Goal: Task Accomplishment & Management: Manage account settings

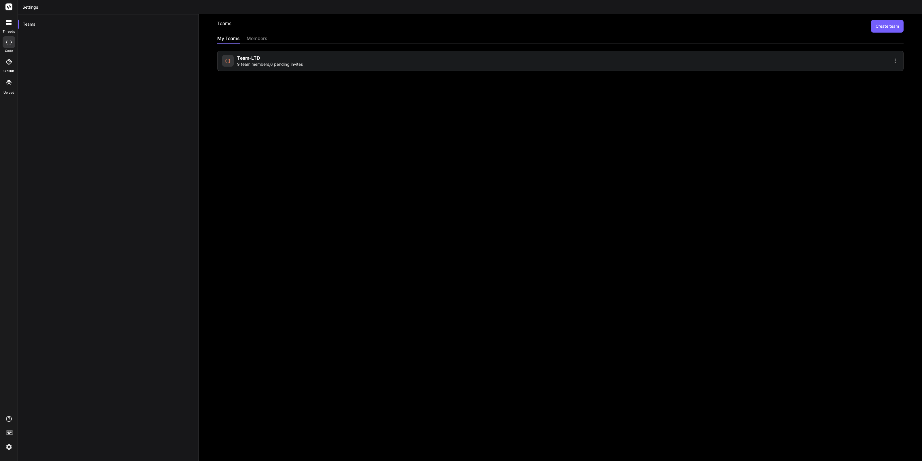
click at [389, 61] on div "Team-LTD 9 team members , 6 pending invites" at bounding box center [390, 60] width 336 height 13
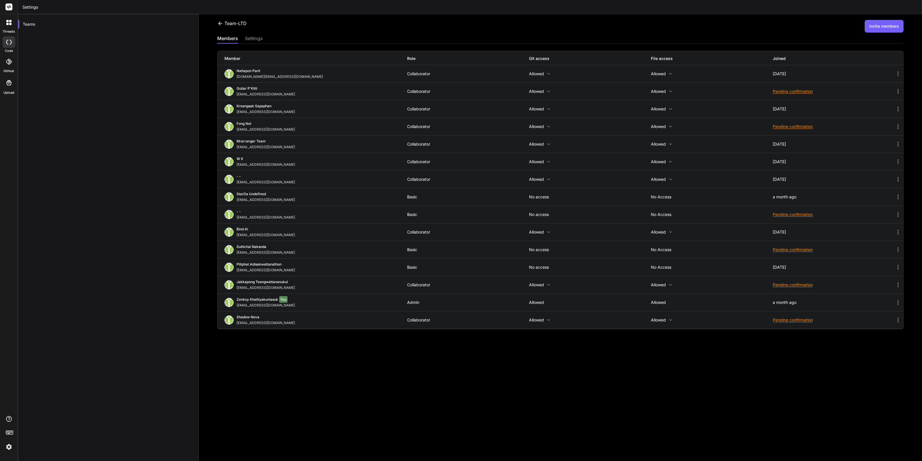
click at [12, 23] on div at bounding box center [9, 22] width 12 height 12
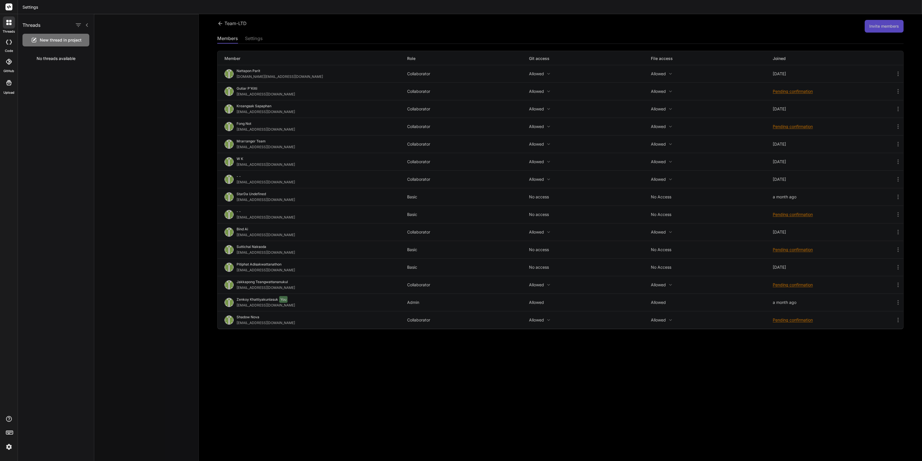
click at [12, 9] on rect at bounding box center [8, 6] width 7 height 7
click at [7, 7] on rect at bounding box center [8, 6] width 7 height 7
click at [35, 7] on header "Settings" at bounding box center [470, 7] width 904 height 14
click at [0, 441] on div at bounding box center [9, 433] width 18 height 36
click at [4, 443] on img at bounding box center [9, 447] width 10 height 10
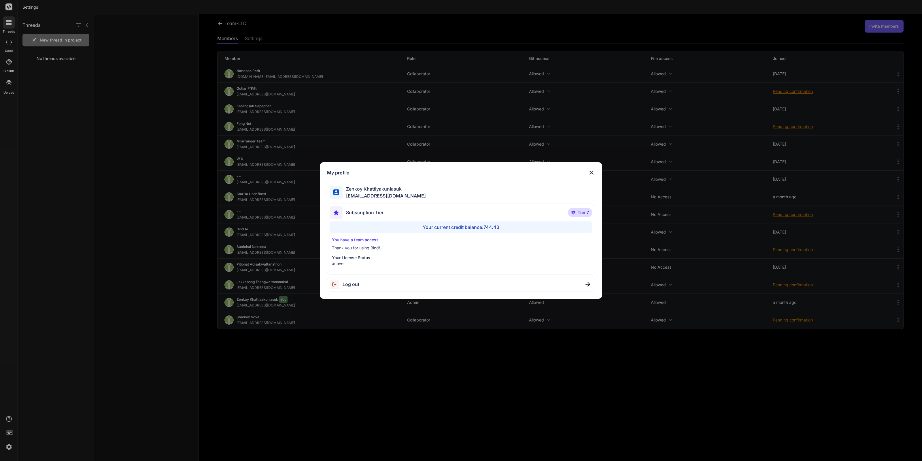
click at [119, 273] on div "My profile [PERSON_NAME] [EMAIL_ADDRESS][DOMAIN_NAME] Subscription Tier Tier 7 …" at bounding box center [461, 230] width 922 height 461
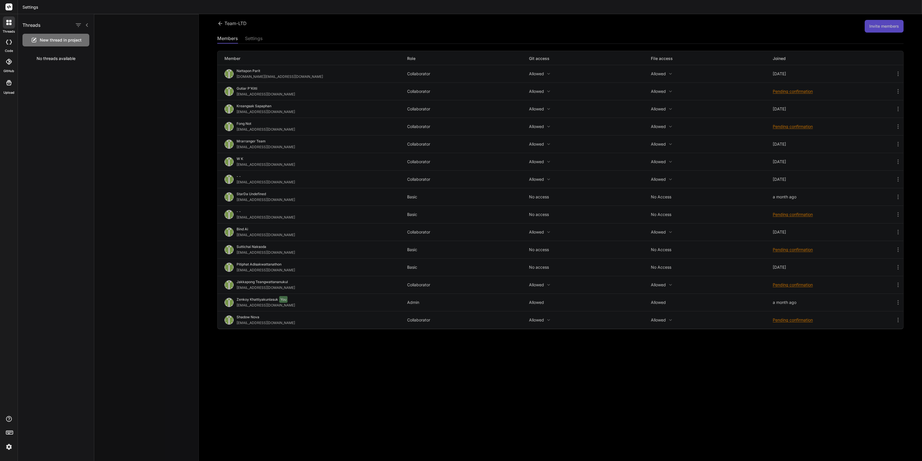
click at [119, 273] on div at bounding box center [508, 237] width 828 height 447
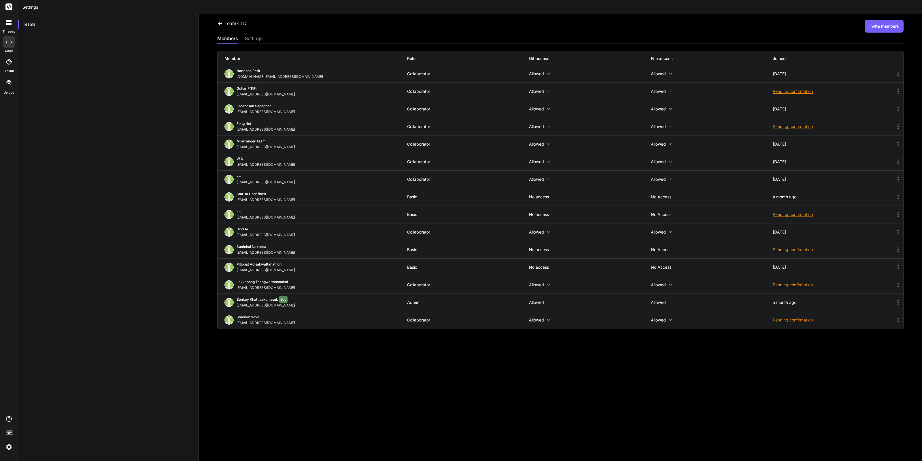
click at [145, 357] on div "Teams" at bounding box center [108, 244] width 181 height 461
